Goal: Navigation & Orientation: Understand site structure

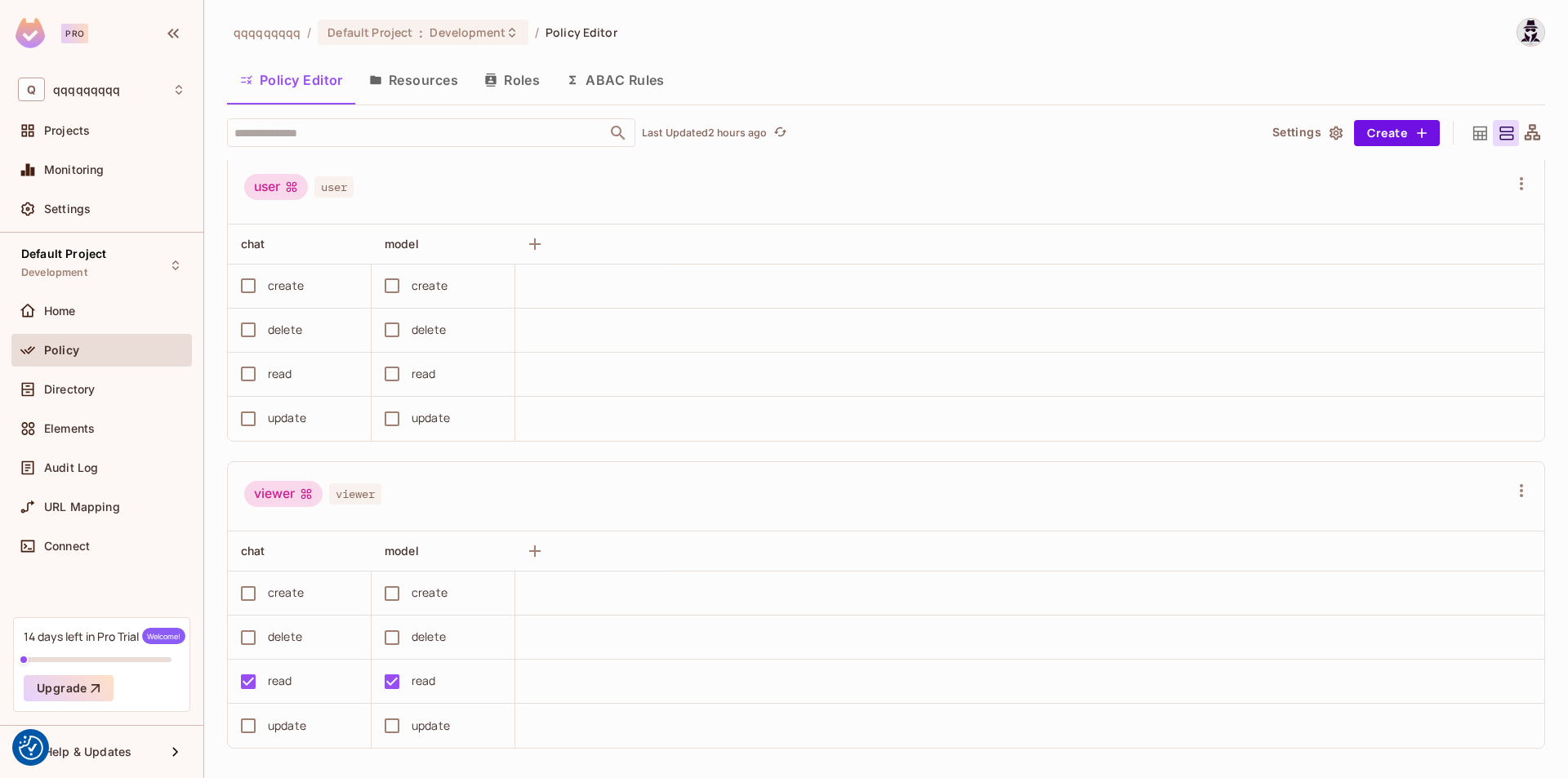
scroll to position [142, 0]
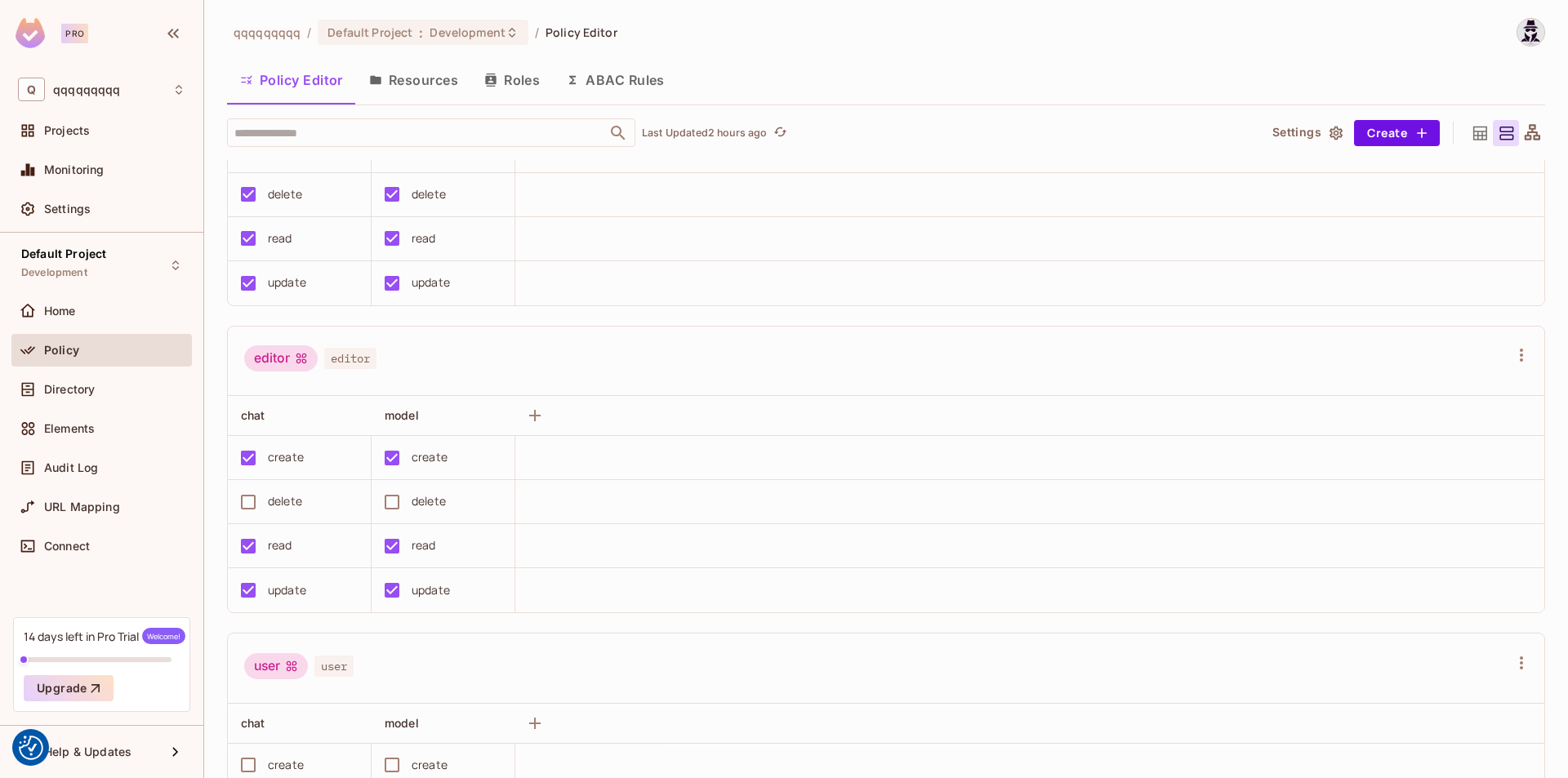
click at [427, 68] on button "Resources" at bounding box center [413, 80] width 115 height 41
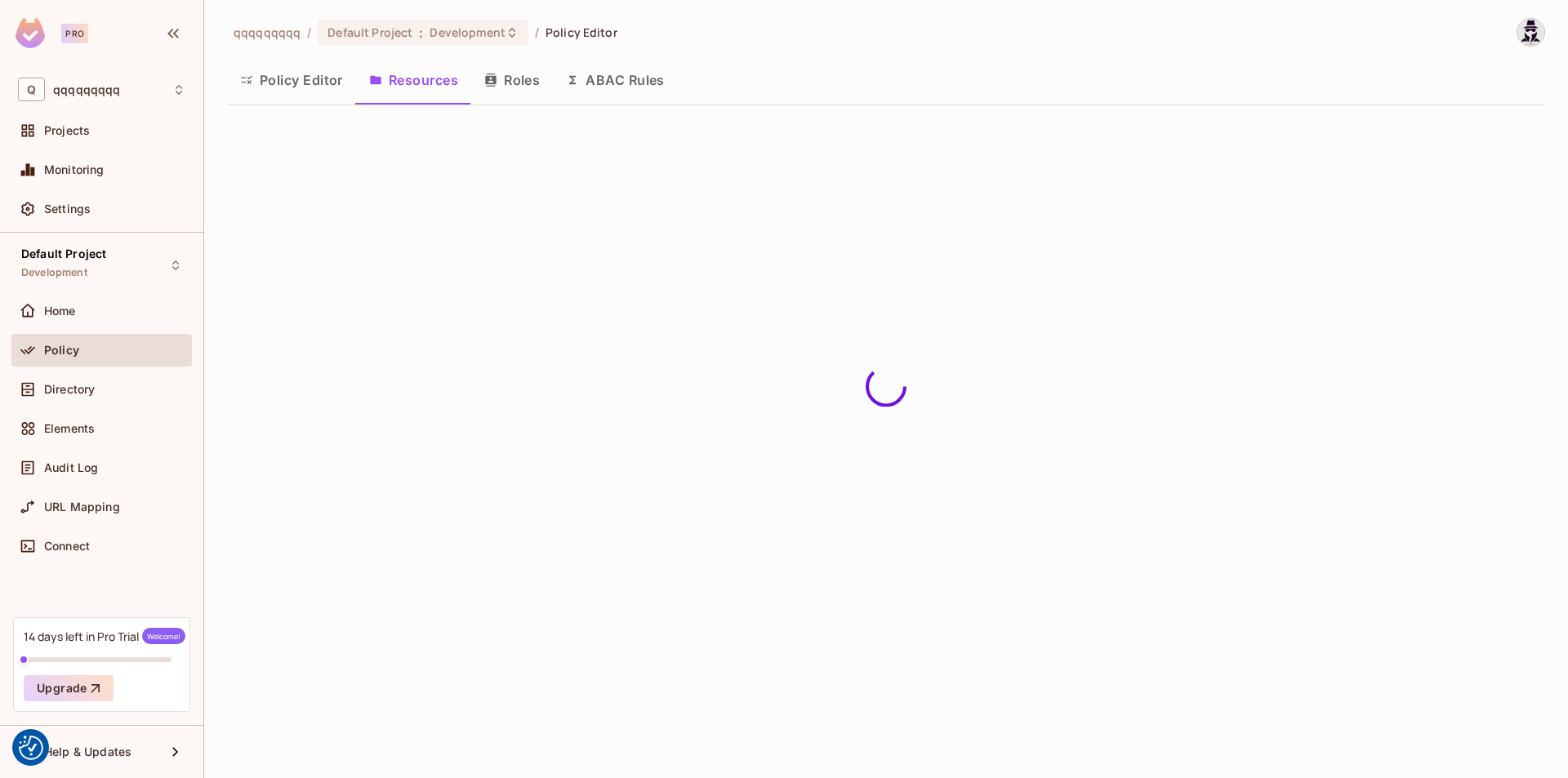
click at [317, 89] on button "Policy Editor" at bounding box center [291, 80] width 129 height 41
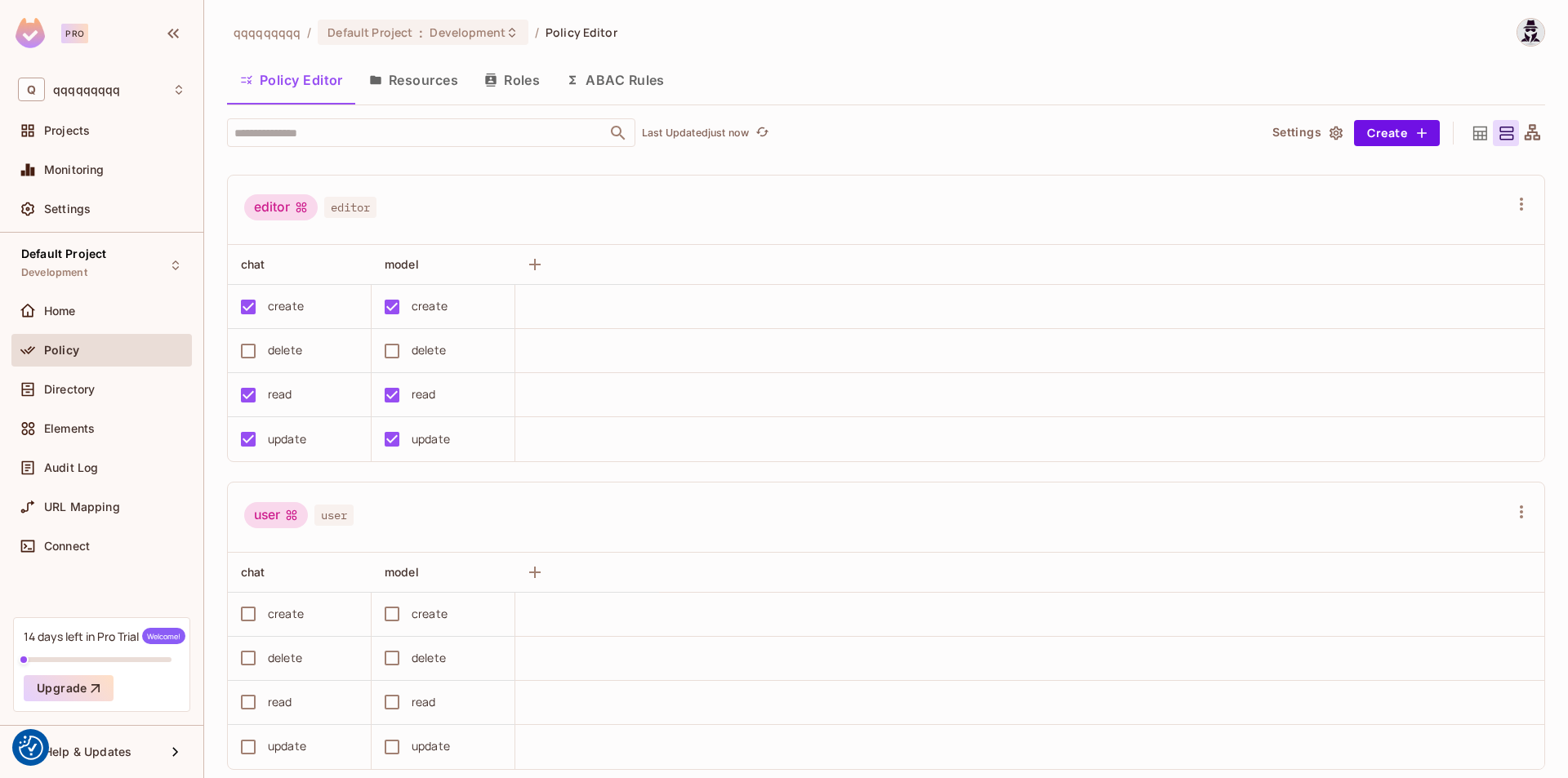
scroll to position [142, 0]
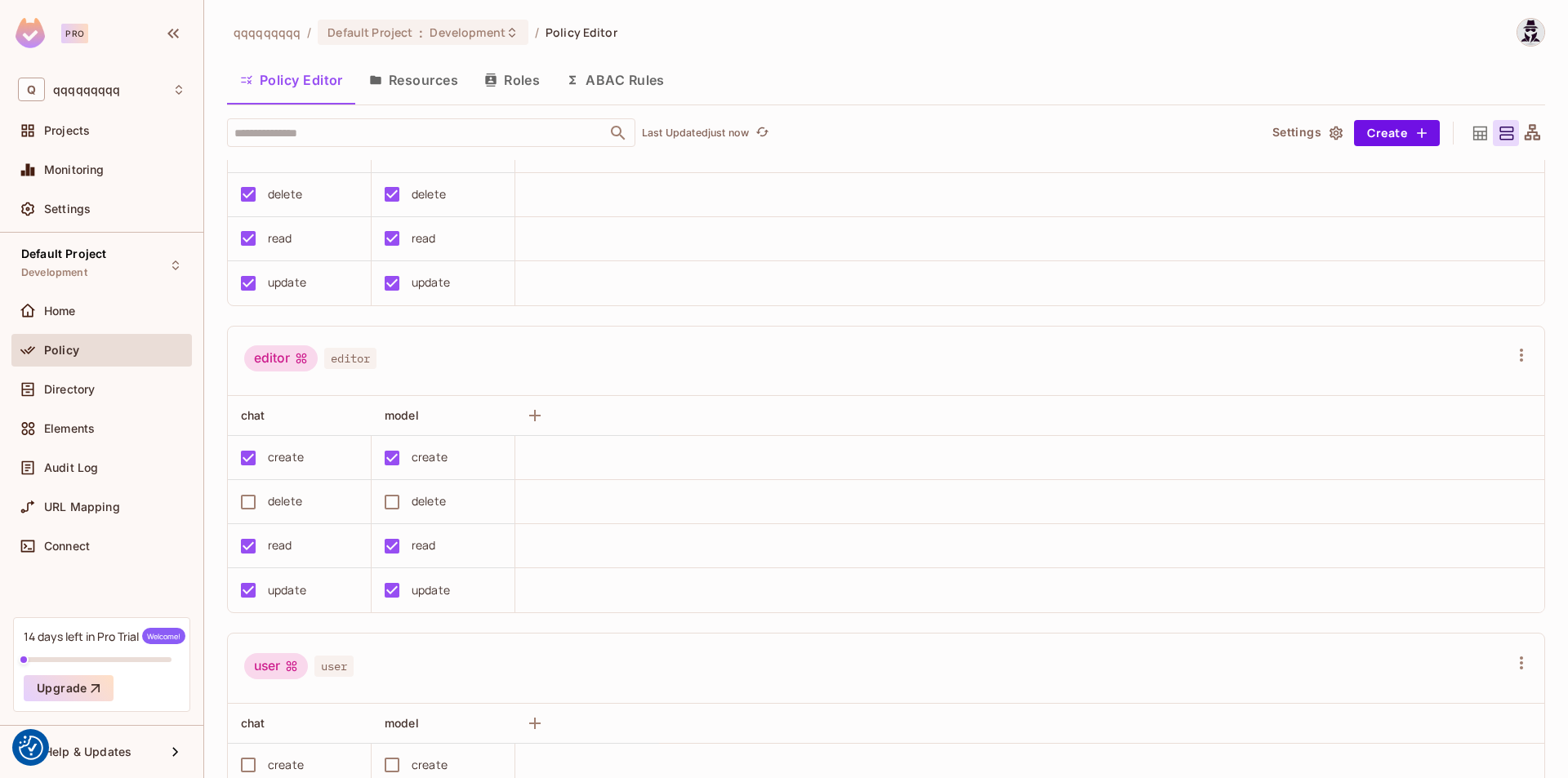
click at [611, 92] on button "ABAC Rules" at bounding box center [615, 80] width 125 height 41
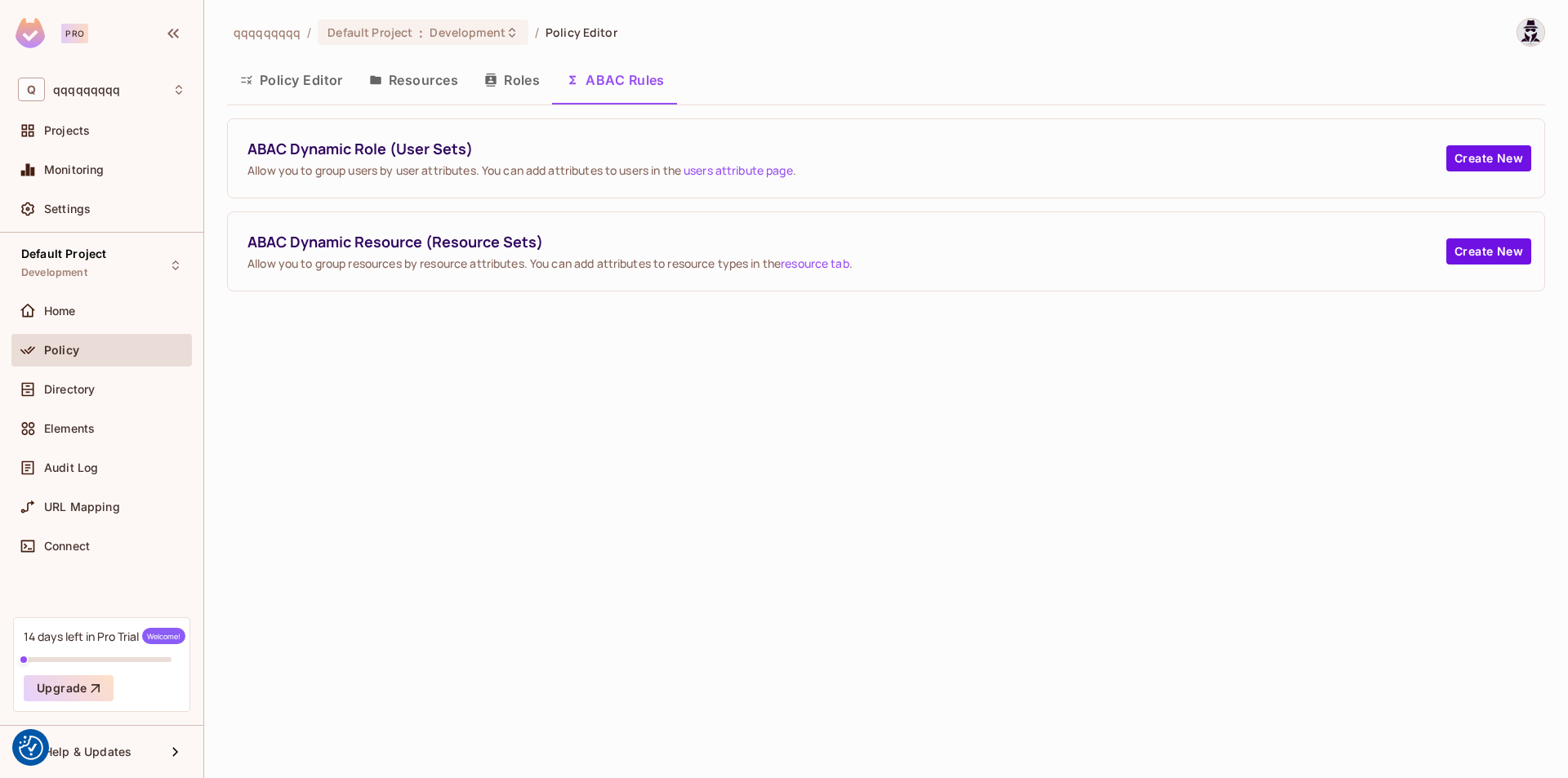
click at [428, 78] on button "Resources" at bounding box center [413, 80] width 115 height 41
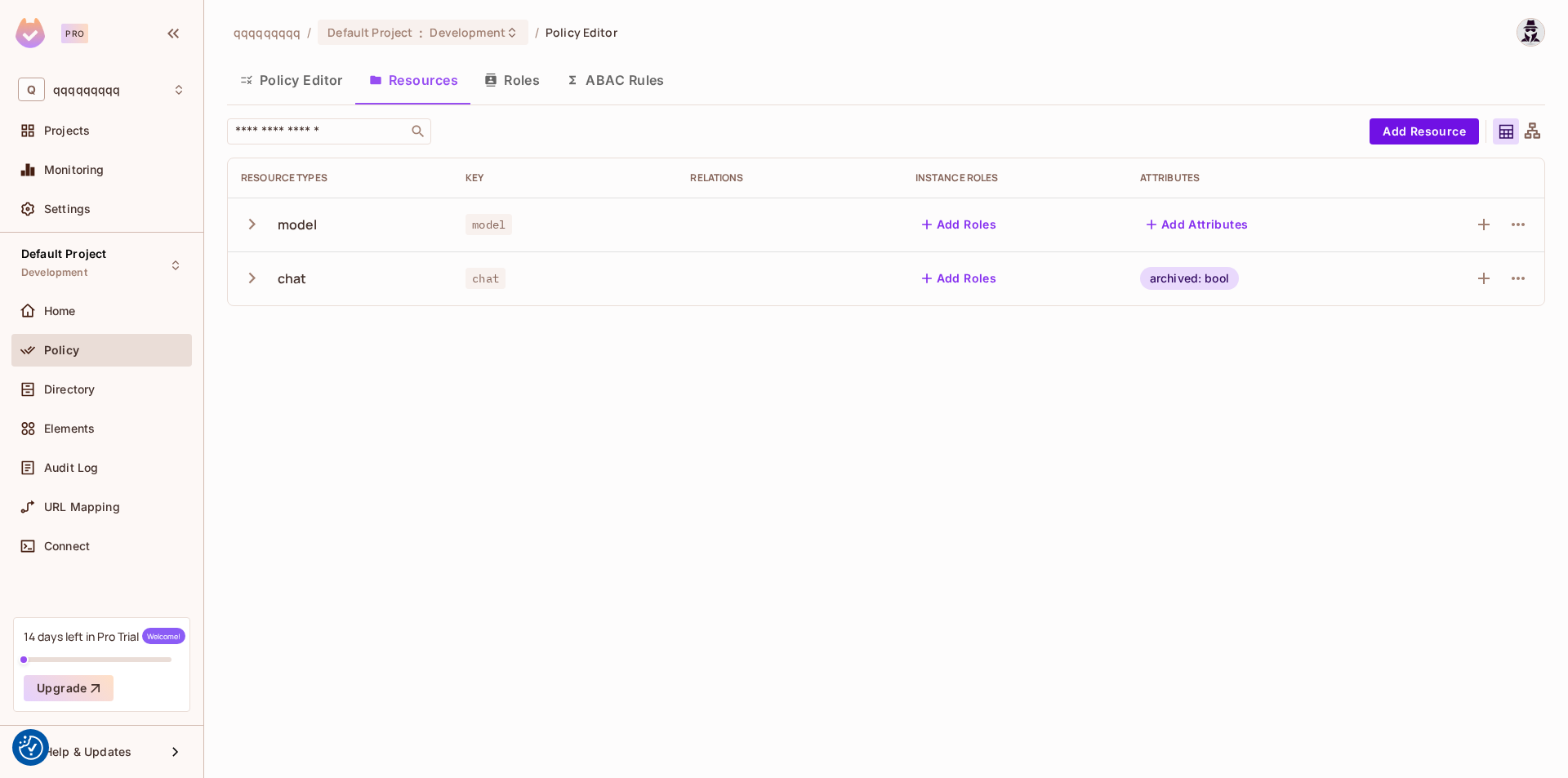
click at [305, 82] on button "Policy Editor" at bounding box center [291, 80] width 129 height 41
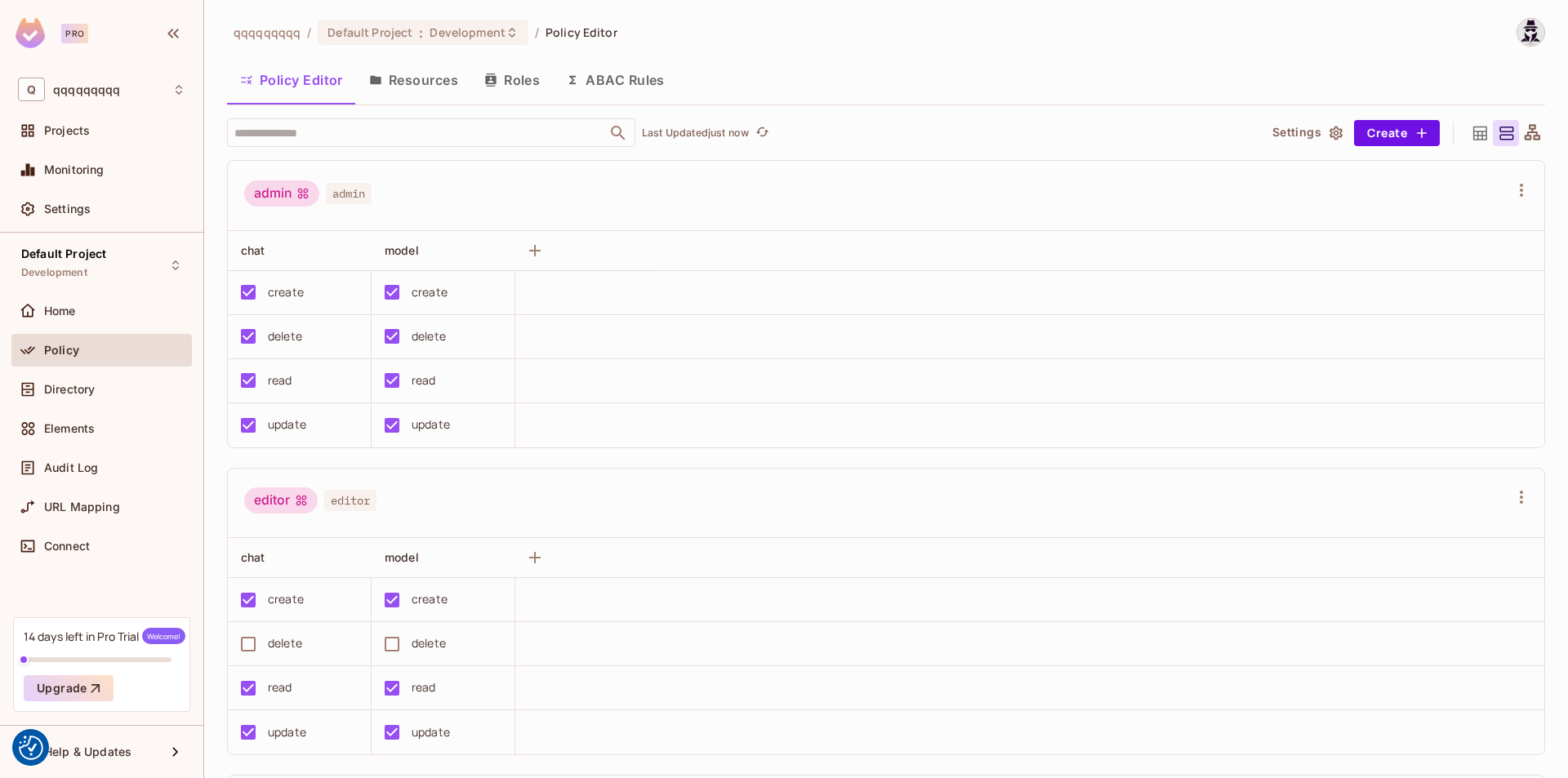
click at [556, 96] on button "ABAC Rules" at bounding box center [615, 80] width 125 height 41
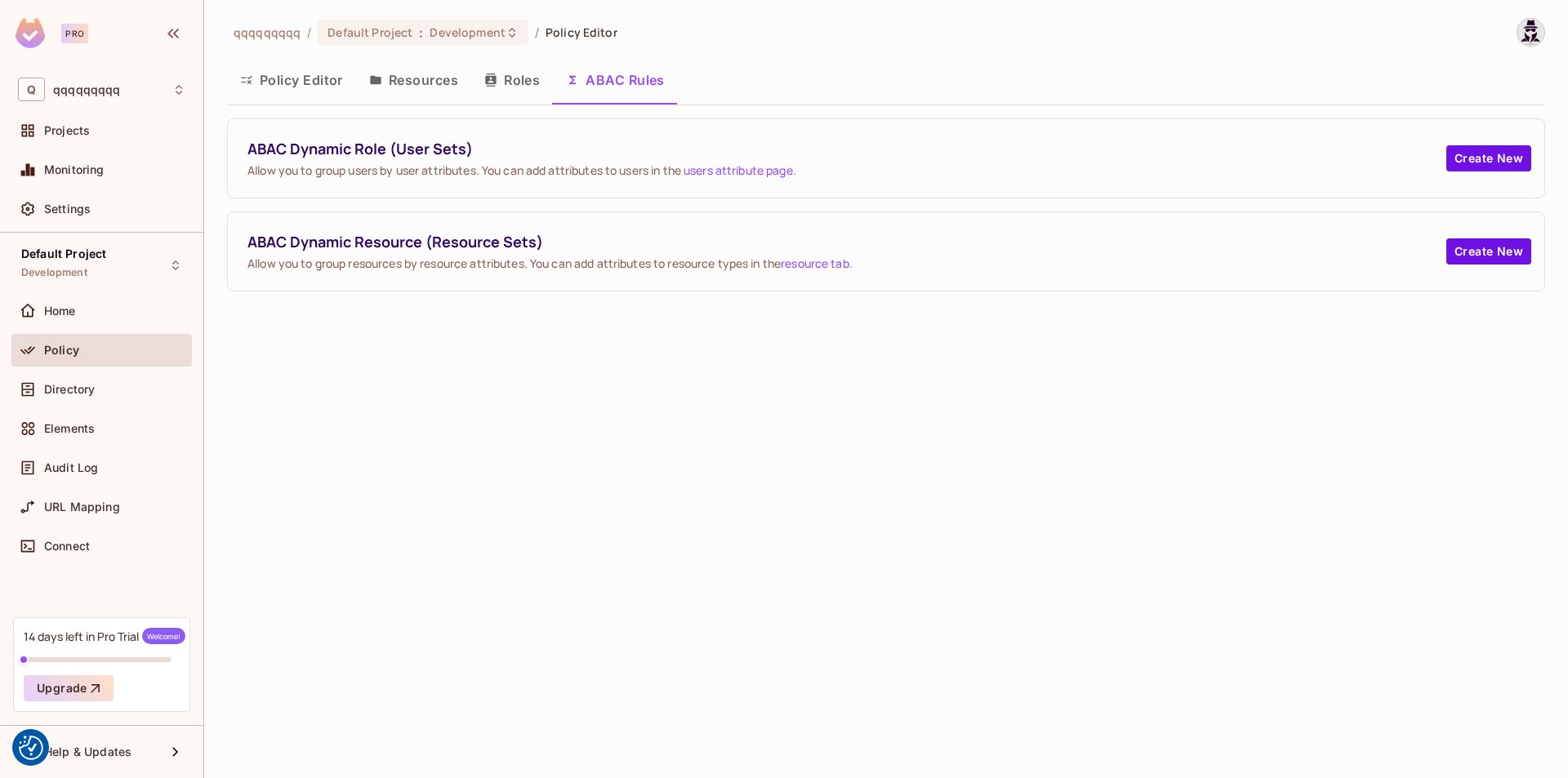
click at [510, 85] on button "Roles" at bounding box center [512, 80] width 82 height 41
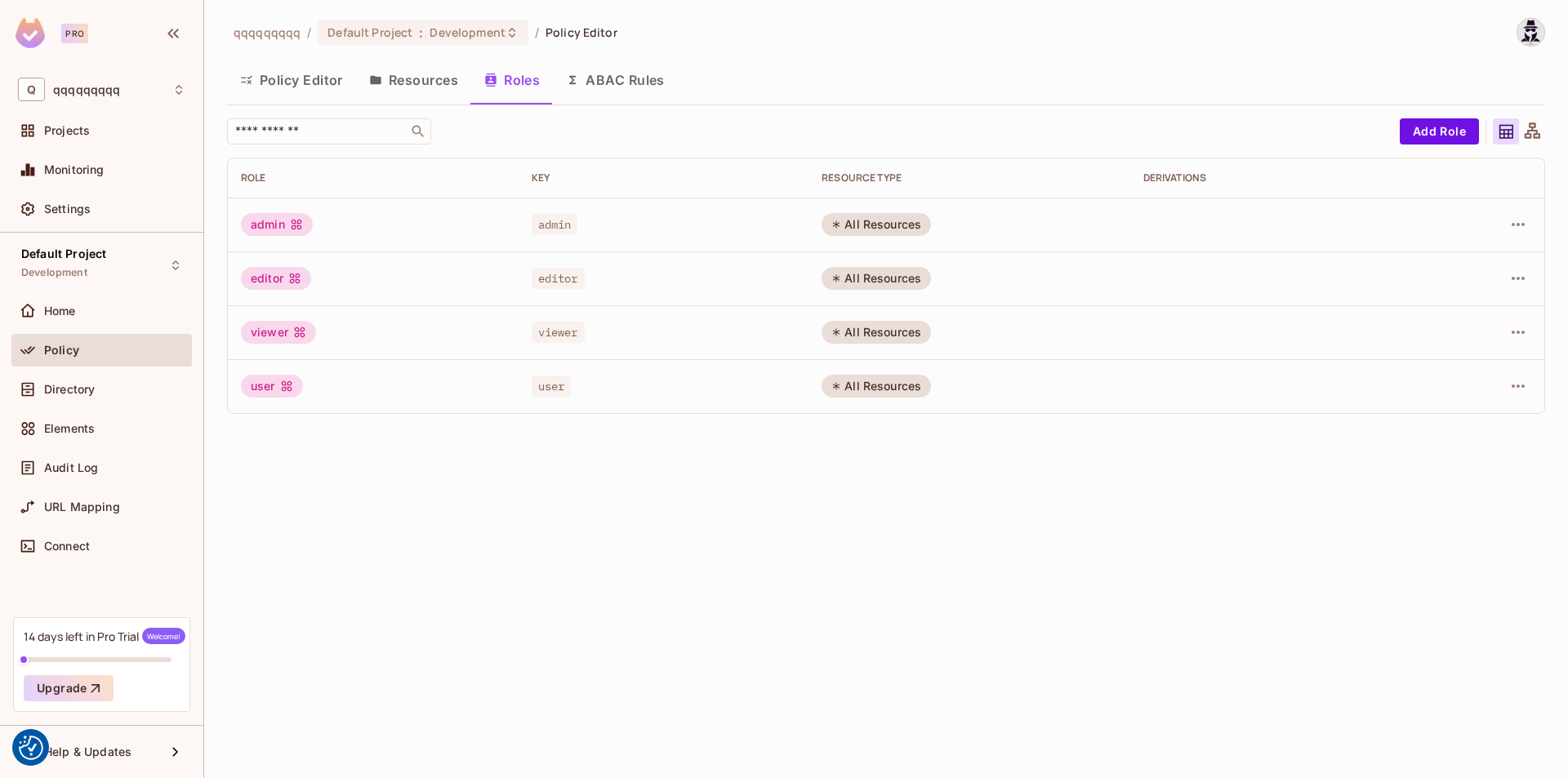
click at [281, 89] on button "Policy Editor" at bounding box center [291, 80] width 129 height 41
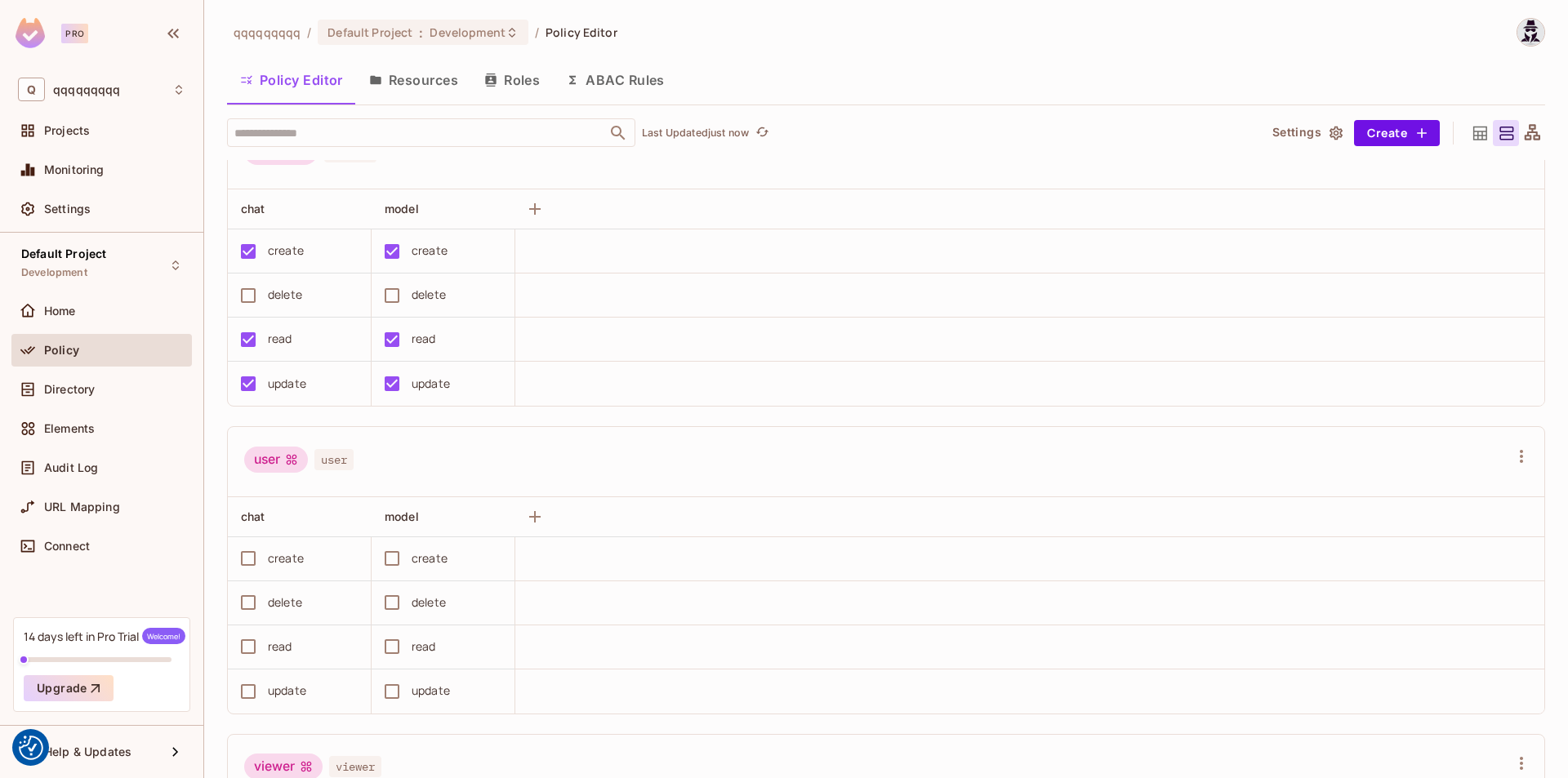
scroll to position [392, 0]
